Goal: Use online tool/utility: Utilize a website feature to perform a specific function

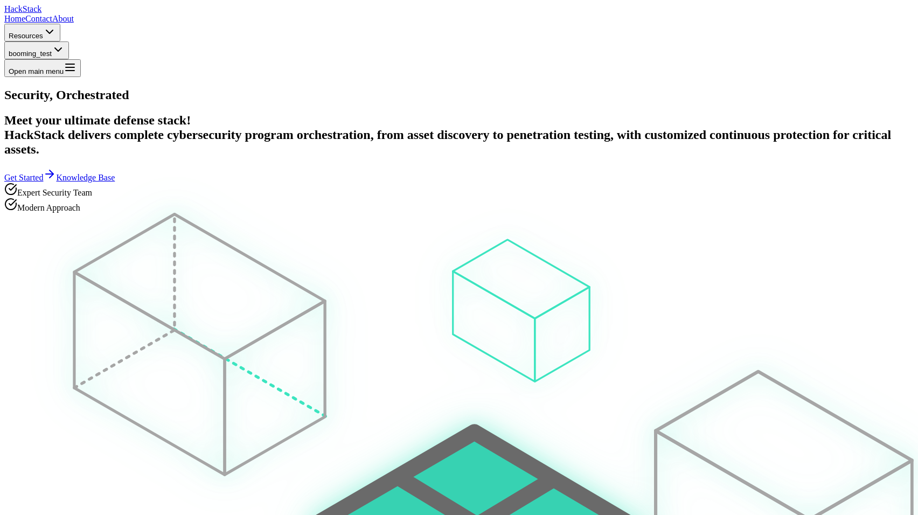
click at [52, 50] on span "booming_test" at bounding box center [30, 54] width 43 height 8
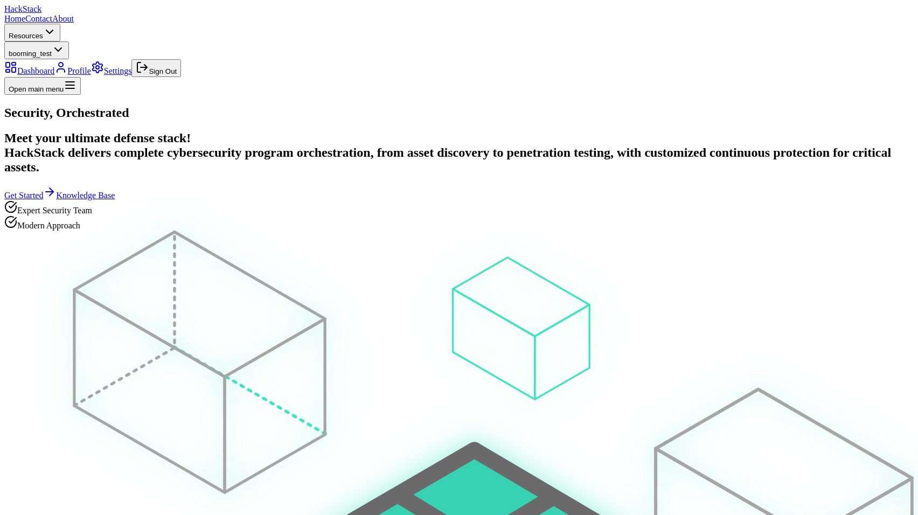
click at [54, 66] on link "Dashboard" at bounding box center [29, 70] width 50 height 9
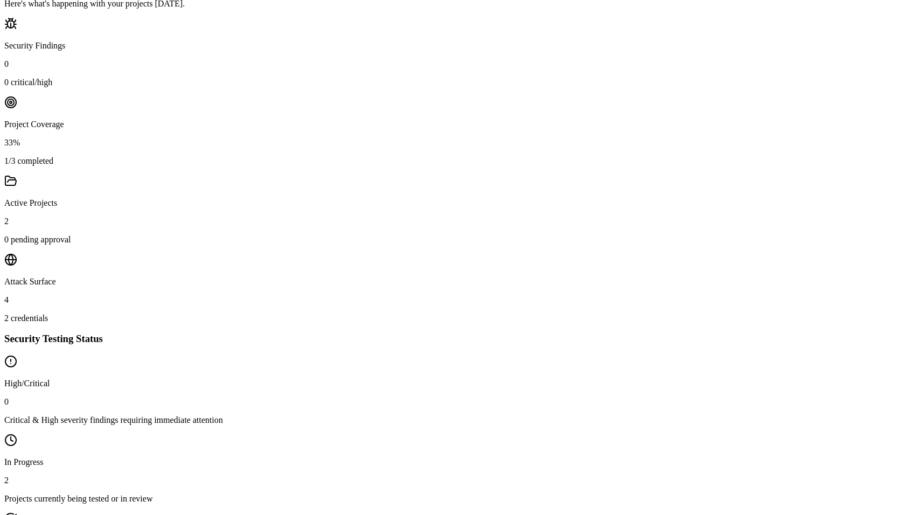
scroll to position [403, 0]
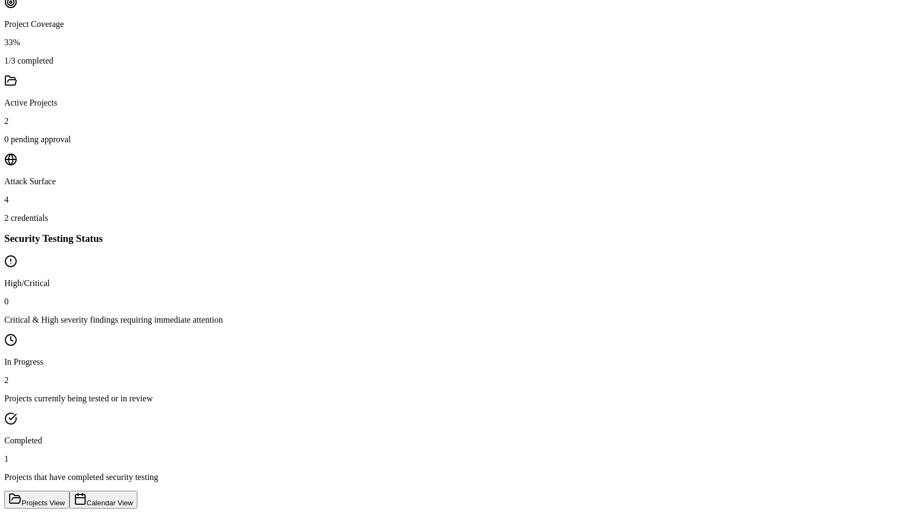
paste input "666810433dce1f0001d73561"
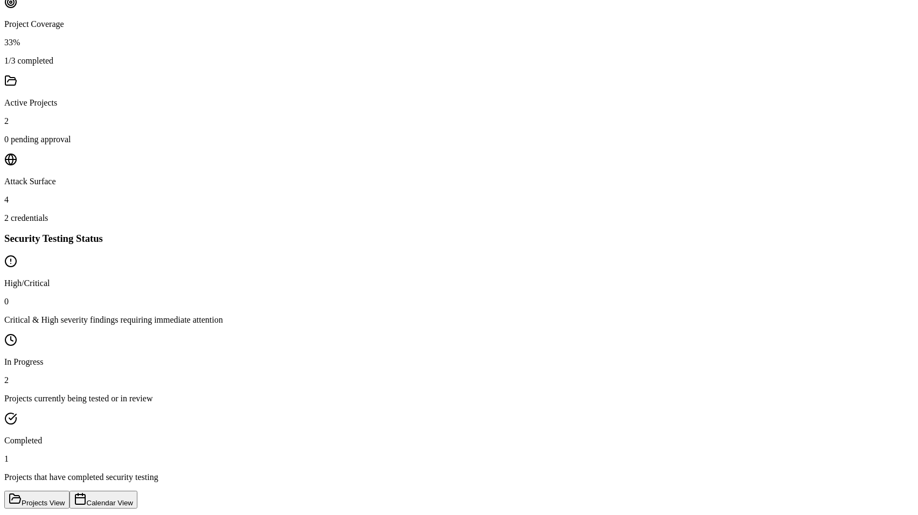
type input "666810433dce1f0001d73561"
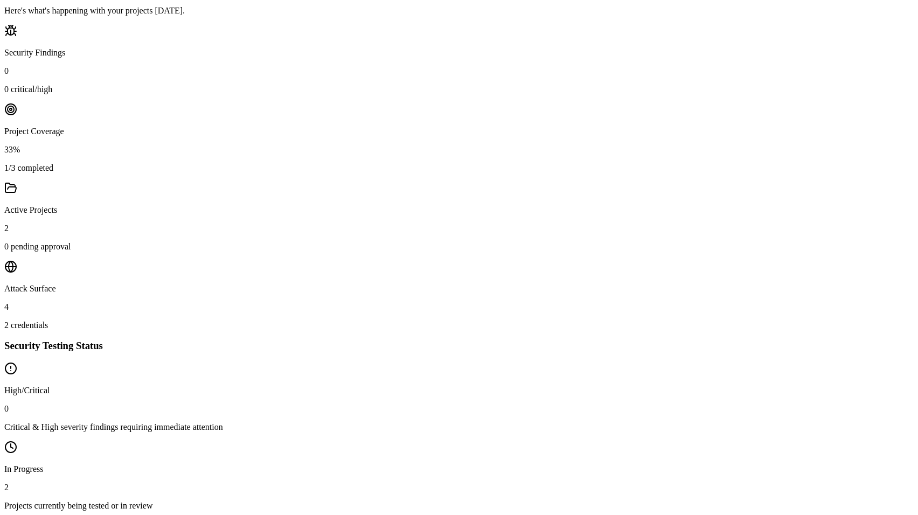
scroll to position [358, 0]
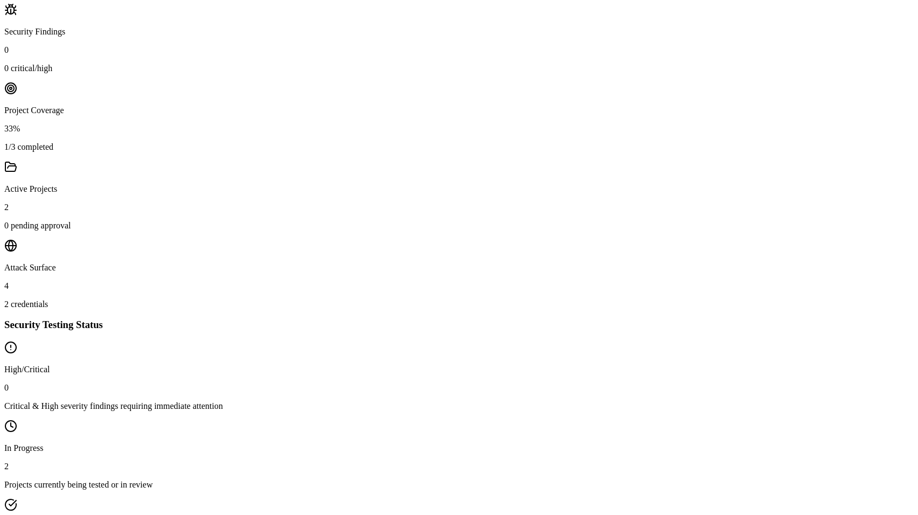
paste input "666810433dce1f0001d73561"
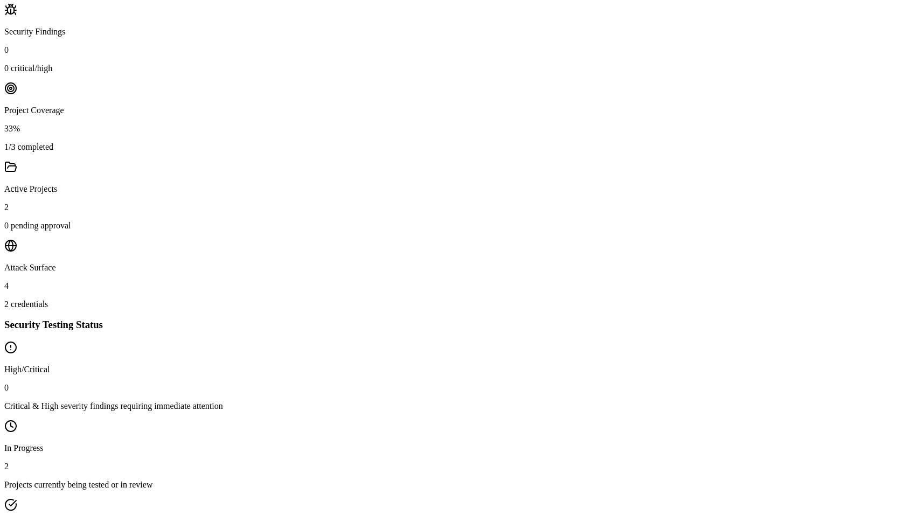
type input "666810433dce1f0001d73561"
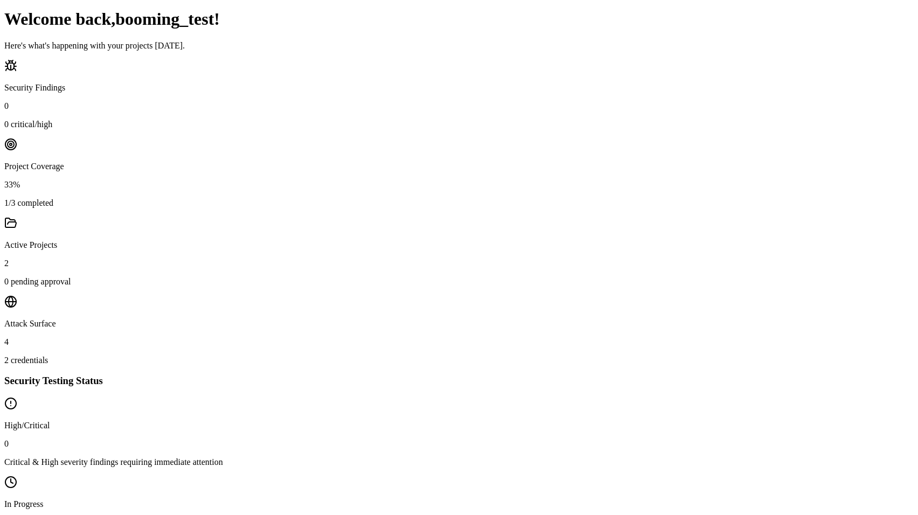
scroll to position [369, 0]
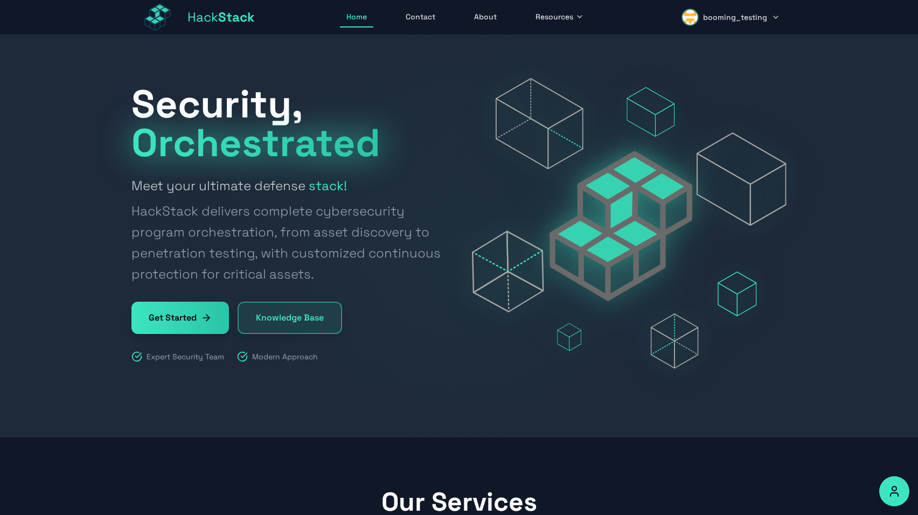
click at [363, 78] on div "Security, Orchestrated Meet your ultimate defense stack! HackStack delivers com…" at bounding box center [458, 223] width 655 height 290
click at [726, 32] on div "Hack Stack Home Contact About Resources booming_testing Open main menu" at bounding box center [458, 17] width 655 height 34
click at [752, 17] on span "booming_testing" at bounding box center [735, 17] width 64 height 11
click at [730, 56] on link "Dashboard" at bounding box center [734, 47] width 102 height 24
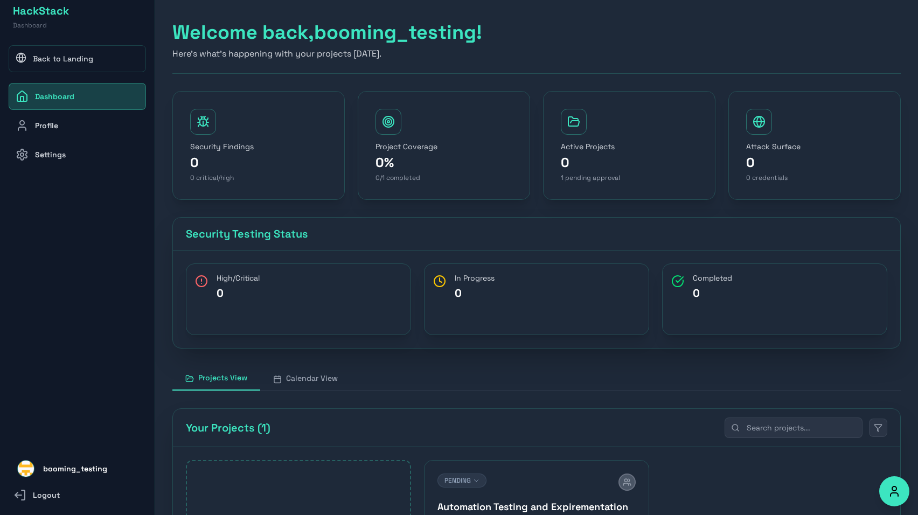
click at [79, 117] on link "Profile" at bounding box center [77, 125] width 137 height 27
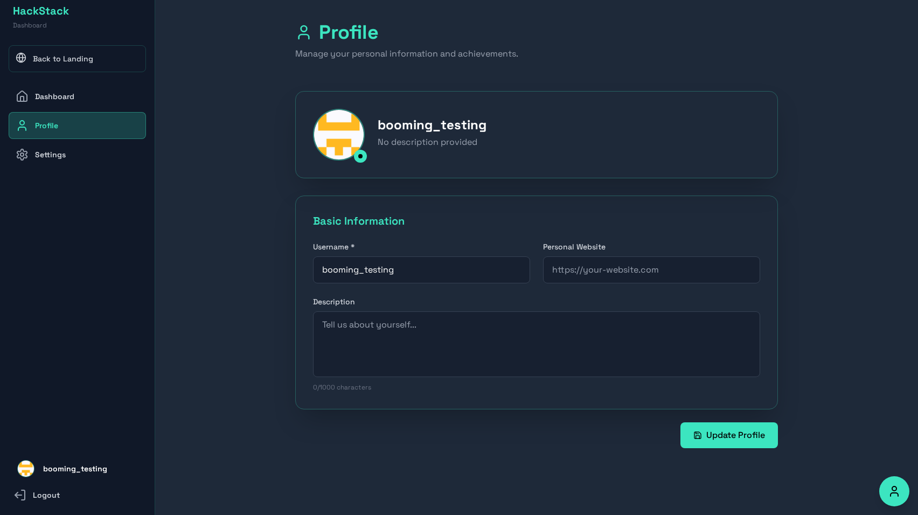
click at [81, 102] on link "Dashboard" at bounding box center [77, 96] width 137 height 27
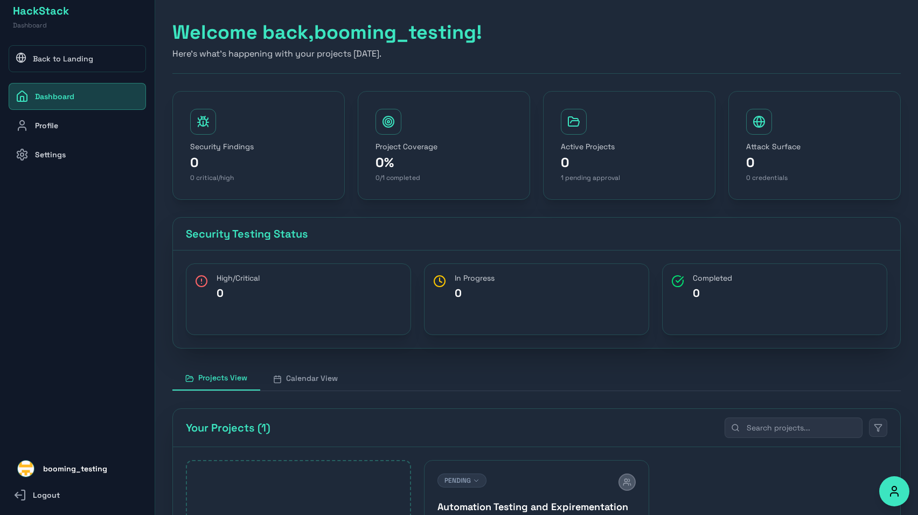
click at [76, 65] on link "Back to Landing" at bounding box center [77, 58] width 137 height 27
